Goal: Find contact information: Find contact information

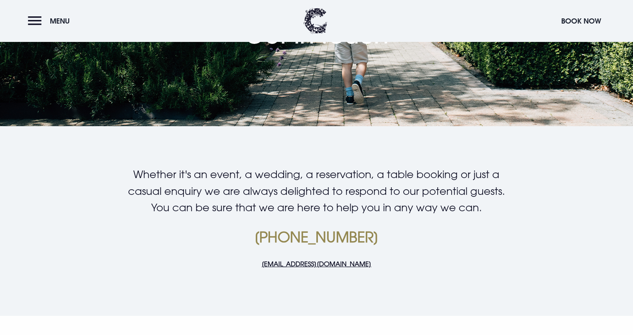
scroll to position [194, 0]
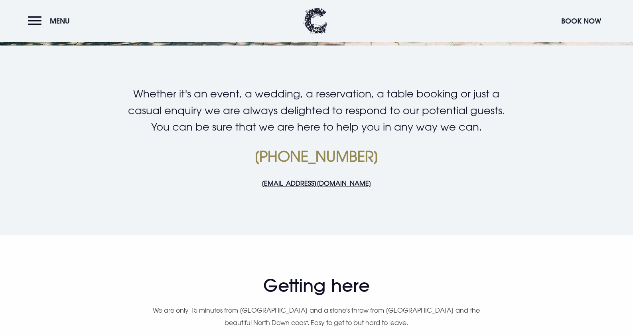
drag, startPoint x: 391, startPoint y: 163, endPoint x: 237, endPoint y: 162, distance: 154.4
click at [237, 162] on p "+44 (0)28 9185 2500" at bounding box center [316, 156] width 380 height 19
copy link "+44 (0)28 9185 2500"
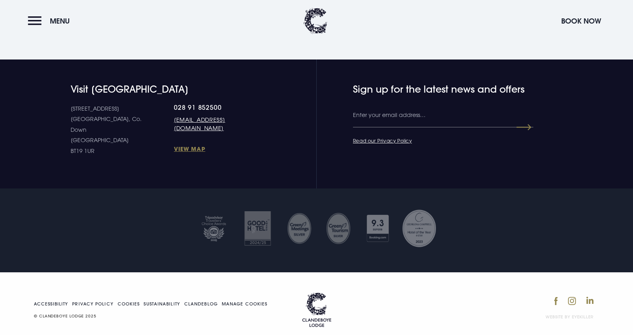
scroll to position [1312, 0]
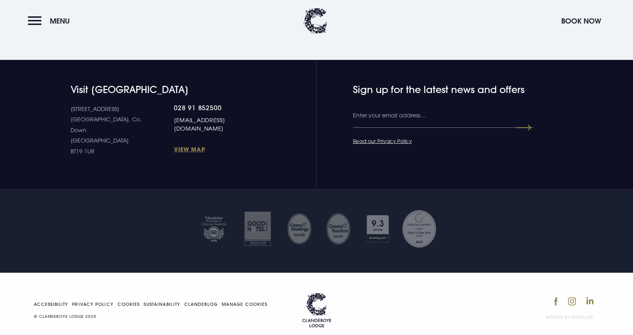
drag, startPoint x: 268, startPoint y: 119, endPoint x: 144, endPoint y: 118, distance: 124.5
click at [144, 118] on div "Visit Clandeboye Lodge 10 Estate Road Bangor, Co. Down Northern Ireland BT19 1U…" at bounding box center [316, 120] width 565 height 73
copy link "[EMAIL_ADDRESS][DOMAIN_NAME]"
click at [314, 26] on img at bounding box center [316, 21] width 24 height 26
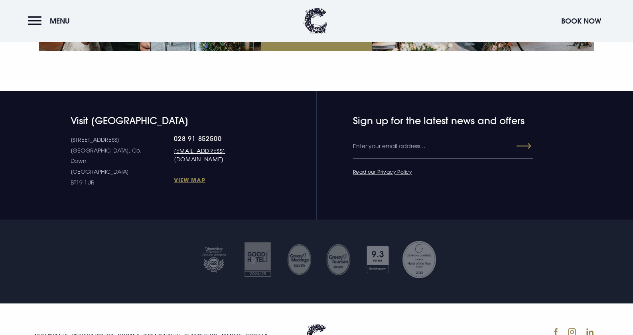
scroll to position [2964, 0]
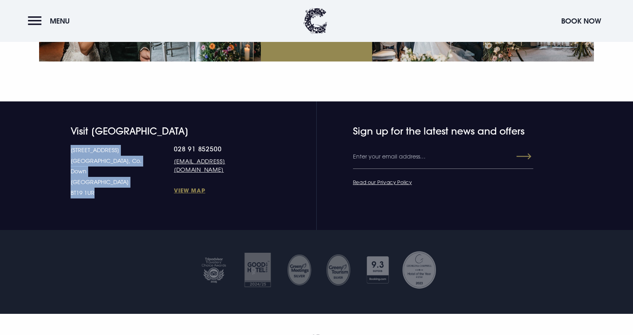
drag, startPoint x: 72, startPoint y: 124, endPoint x: 110, endPoint y: 156, distance: 49.6
click at [110, 156] on p "10 Estate Road Bangor, Co. Down Northern Ireland BT19 1UR" at bounding box center [122, 171] width 103 height 53
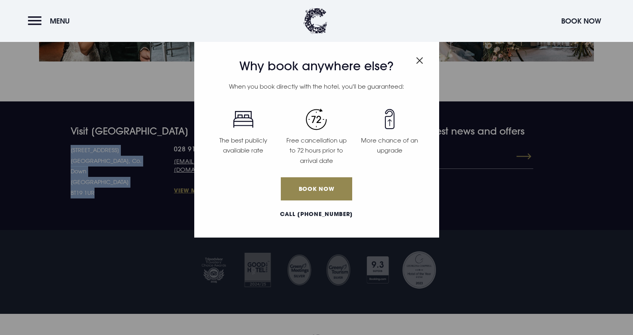
copy p "10 Estate Road Bangor, Co. Down Northern Ireland BT19 1UR"
